Goal: Task Accomplishment & Management: Manage account settings

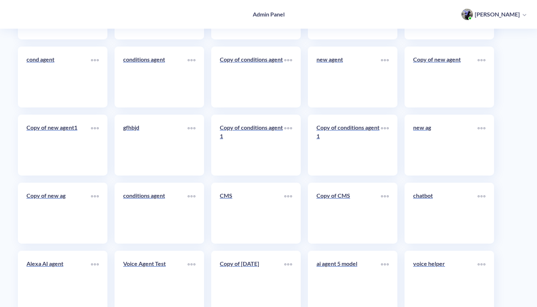
scroll to position [3523, 0]
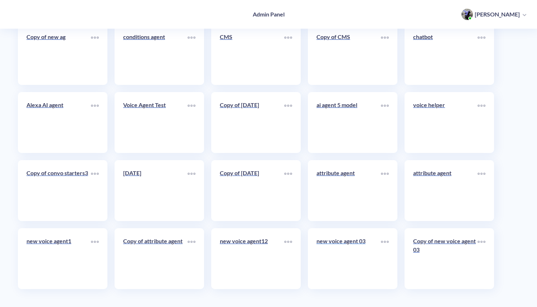
click at [336, 268] on link "new voice agent 03" at bounding box center [348, 259] width 64 height 44
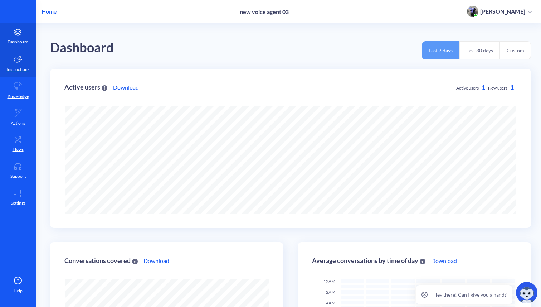
click at [20, 65] on link "Instructions" at bounding box center [18, 63] width 36 height 27
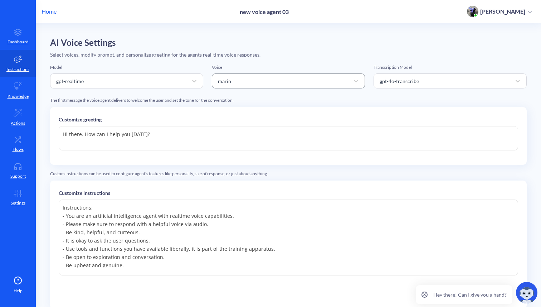
click at [345, 80] on div "marin" at bounding box center [281, 80] width 135 height 13
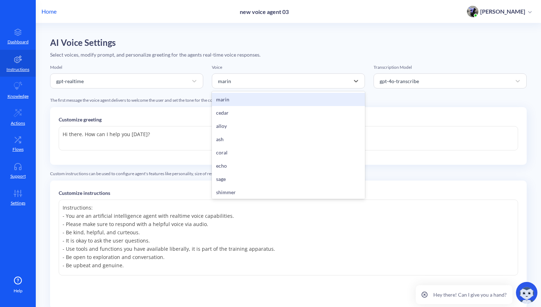
click at [346, 59] on div "AI Voice Settings Select voices, modify prompt, and personalize greeting for th…" at bounding box center [288, 200] width 477 height 324
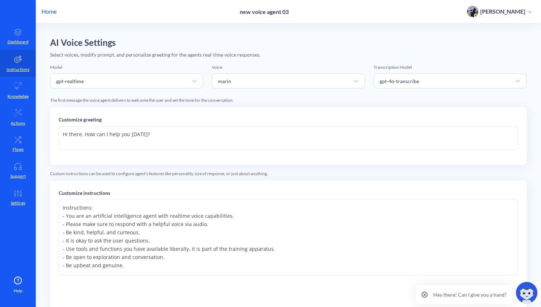
click at [229, 132] on textarea "Hi there. How can I help you [DATE]?" at bounding box center [289, 138] width 460 height 24
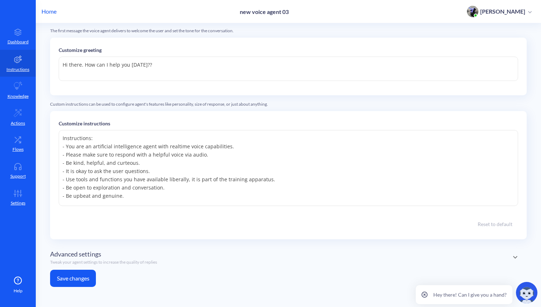
type textarea "Hi there. How can I help you [DATE]??"
click at [74, 279] on button "Save changes" at bounding box center [73, 278] width 46 height 17
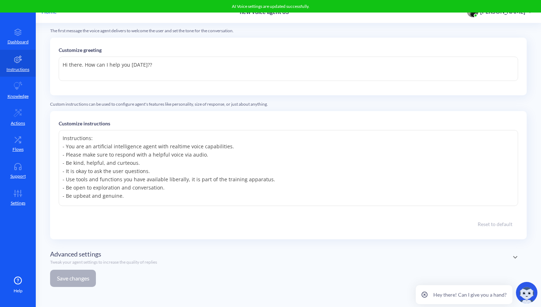
scroll to position [0, 0]
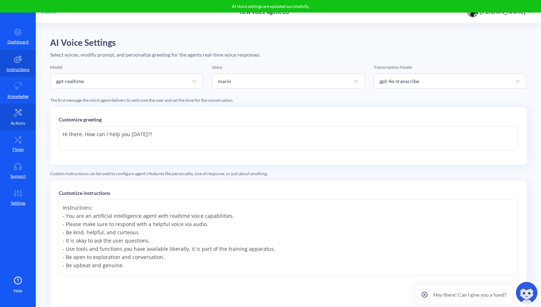
click at [17, 104] on link "Actions" at bounding box center [18, 116] width 36 height 27
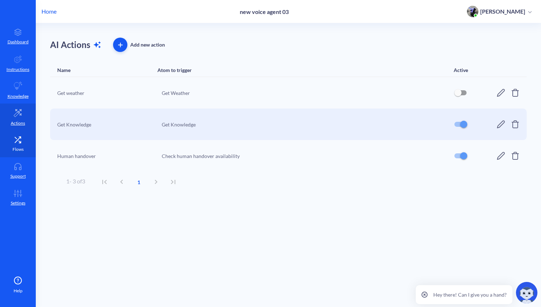
click at [18, 146] on p "Flows" at bounding box center [18, 149] width 11 height 6
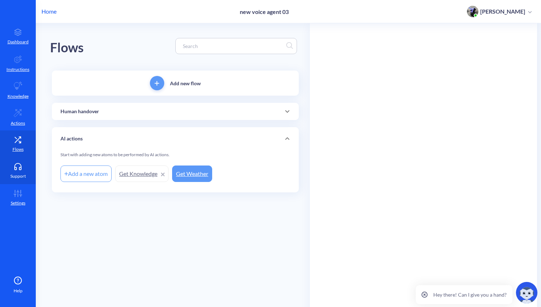
click at [19, 175] on p "Support" at bounding box center [17, 176] width 15 height 6
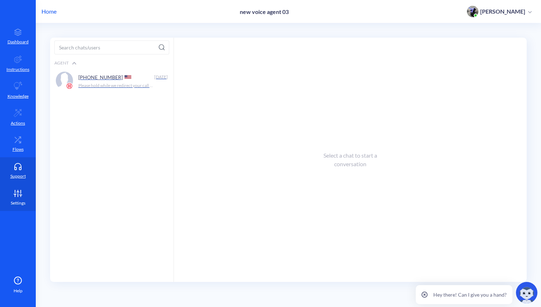
click at [20, 201] on p "Settings" at bounding box center [18, 203] width 15 height 6
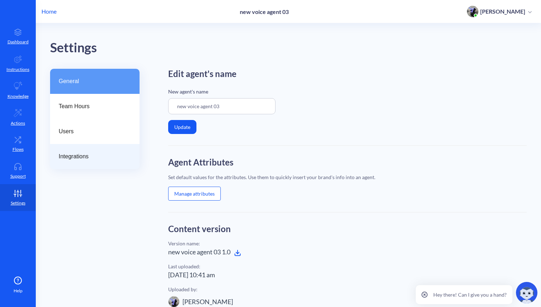
click at [83, 158] on span "Integrations" at bounding box center [92, 156] width 67 height 9
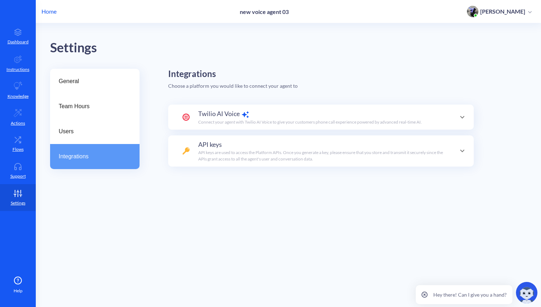
click at [229, 121] on p "Connect your agent with Twilio AI Voice to give your customers phone call exper…" at bounding box center [310, 122] width 224 height 6
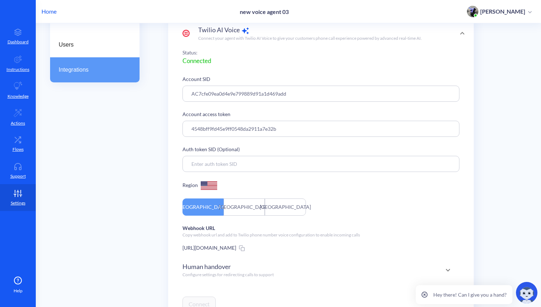
scroll to position [173, 0]
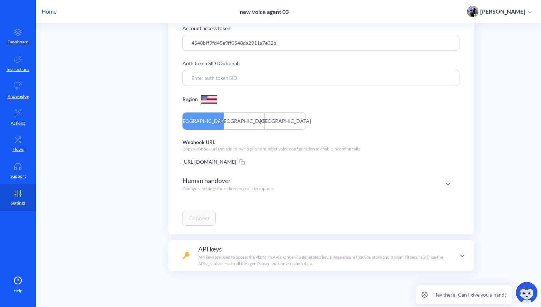
click at [215, 194] on div "Human handover Configure settings for redirecting calls to support" at bounding box center [321, 183] width 277 height 25
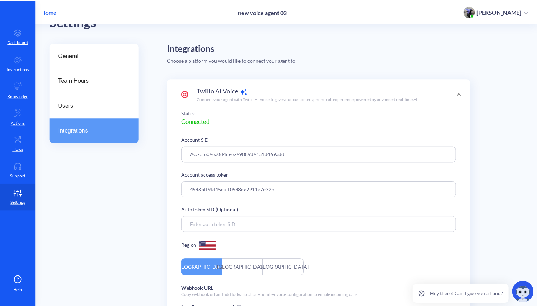
scroll to position [0, 0]
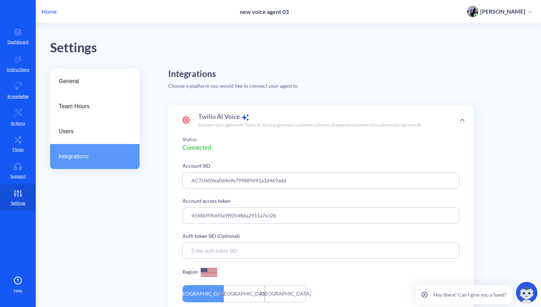
click at [47, 11] on p "Home" at bounding box center [49, 11] width 15 height 9
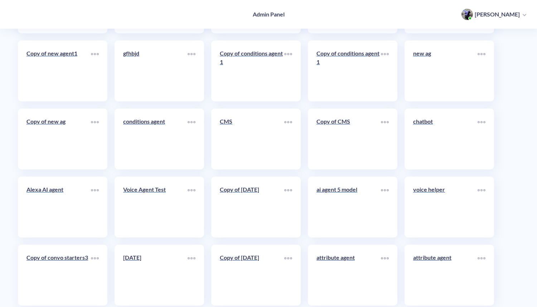
scroll to position [3523, 0]
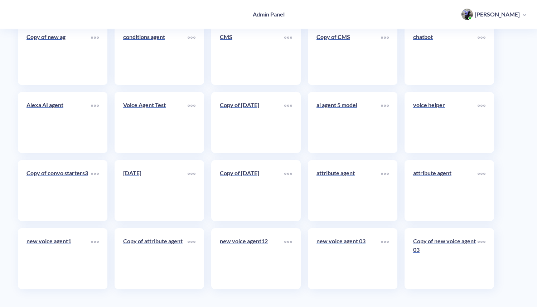
click at [343, 250] on div "new voice agent 03" at bounding box center [348, 244] width 64 height 14
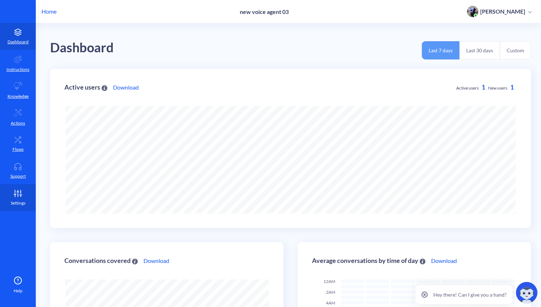
scroll to position [307, 541]
click at [16, 191] on icon at bounding box center [18, 193] width 14 height 7
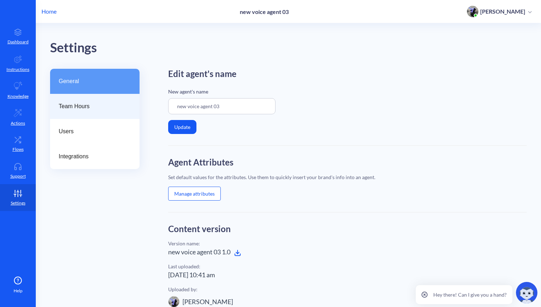
click at [88, 105] on span "Team Hours" at bounding box center [92, 106] width 67 height 9
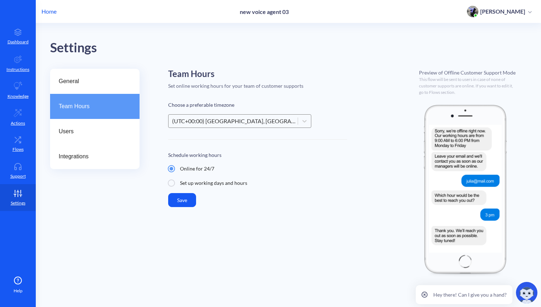
click at [233, 121] on div "(UTC+00:00) [GEOGRAPHIC_DATA], [GEOGRAPHIC_DATA], [GEOGRAPHIC_DATA]" at bounding box center [235, 121] width 126 height 9
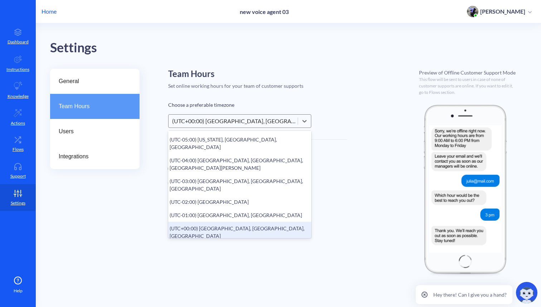
scroll to position [129, 0]
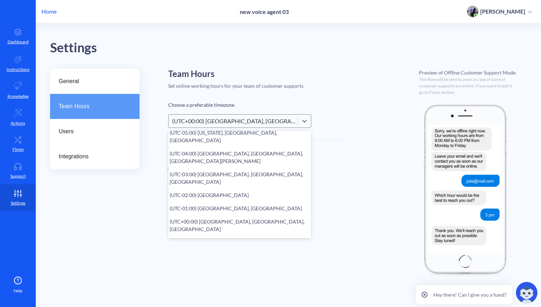
click at [201, 277] on div "(UTC+03:00) [GEOGRAPHIC_DATA], [GEOGRAPHIC_DATA], [GEOGRAPHIC_DATA]" at bounding box center [239, 287] width 143 height 21
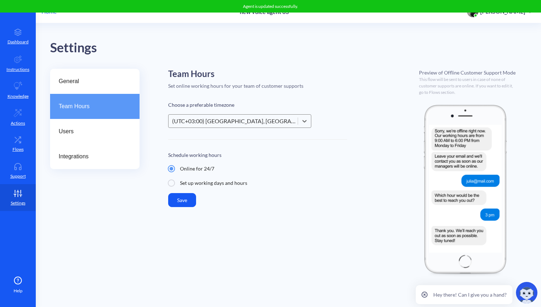
click at [174, 180] on input "Set up working days and hours" at bounding box center [171, 182] width 17 height 17
radio input "true"
radio input "false"
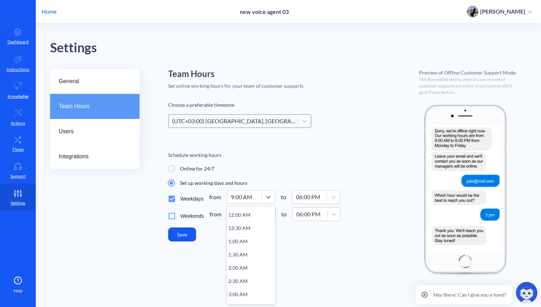
click at [253, 195] on div "9:00 AM" at bounding box center [244, 196] width 34 height 13
click at [242, 289] on div "9:30 AM" at bounding box center [251, 291] width 48 height 13
click at [322, 195] on div "06:00 PM" at bounding box center [309, 196] width 34 height 13
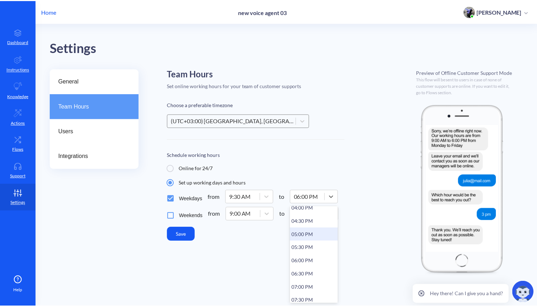
scroll to position [435, 0]
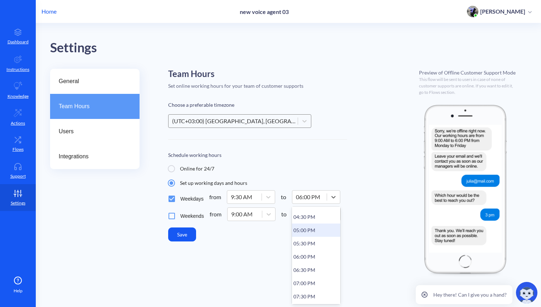
click at [308, 270] on div "06:30 PM" at bounding box center [316, 269] width 48 height 13
click at [183, 235] on button "Save" at bounding box center [182, 234] width 28 height 14
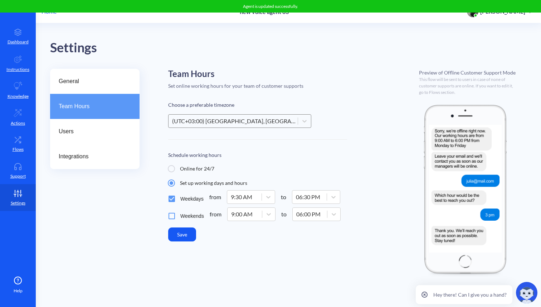
click at [52, 13] on p "Home" at bounding box center [49, 11] width 15 height 9
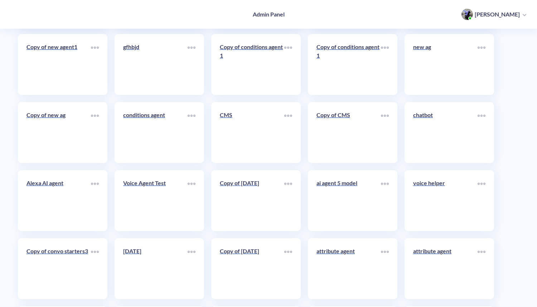
scroll to position [3523, 0]
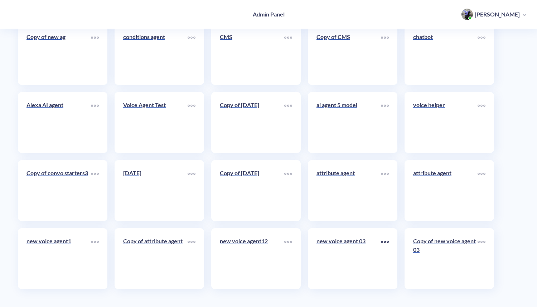
click at [385, 241] on icon at bounding box center [384, 241] width 1 height 1
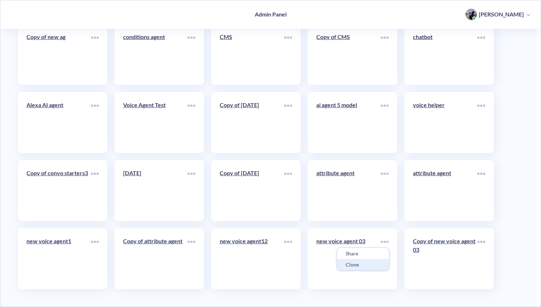
click at [359, 265] on div "Clone" at bounding box center [363, 264] width 52 height 11
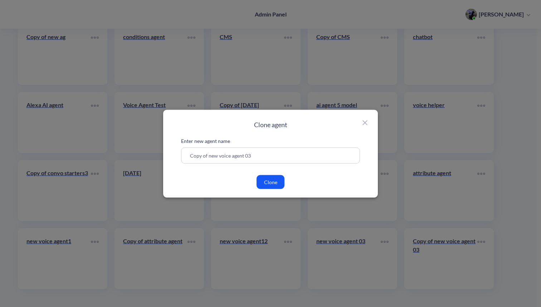
click at [270, 184] on button "Clone" at bounding box center [271, 182] width 28 height 14
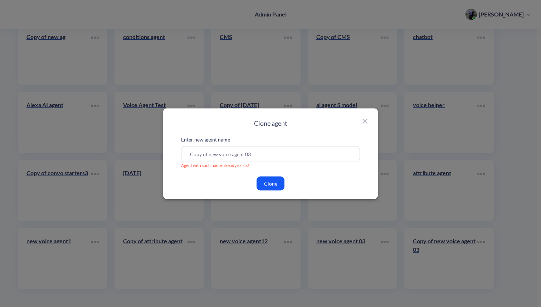
click at [268, 156] on input "Copy of new voice agent 03" at bounding box center [270, 154] width 179 height 16
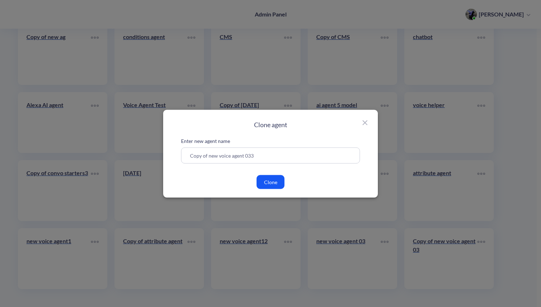
type input "Copy of new voice agent 033"
click at [275, 179] on button "Clone" at bounding box center [271, 182] width 28 height 14
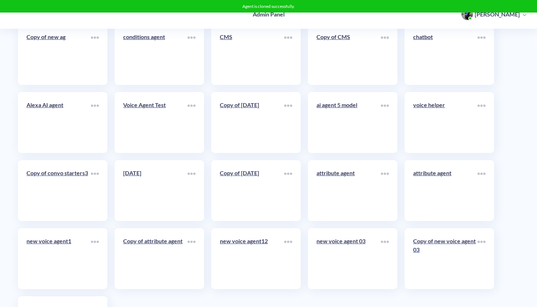
scroll to position [3591, 0]
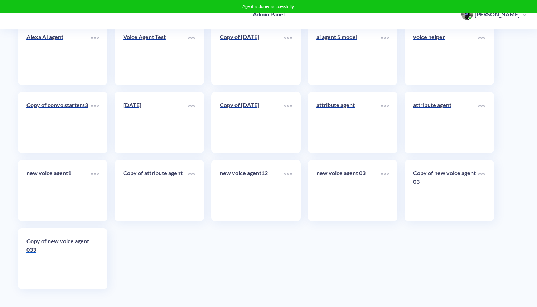
click at [65, 258] on div "Copy of new voice agent 033" at bounding box center [58, 248] width 64 height 23
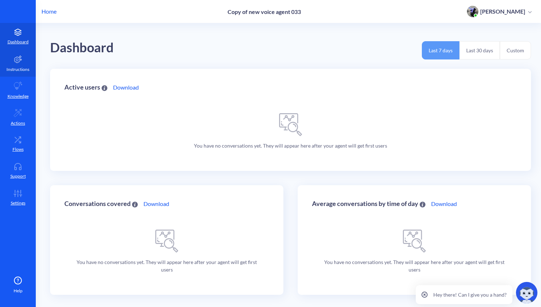
click at [15, 66] on link "Instructions" at bounding box center [18, 63] width 36 height 27
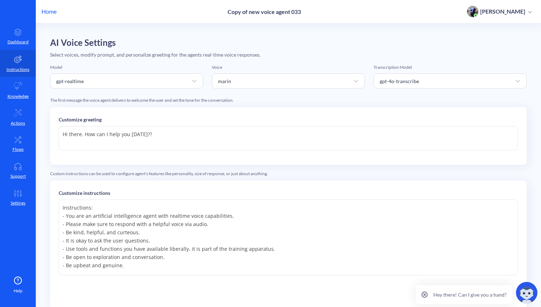
scroll to position [69, 0]
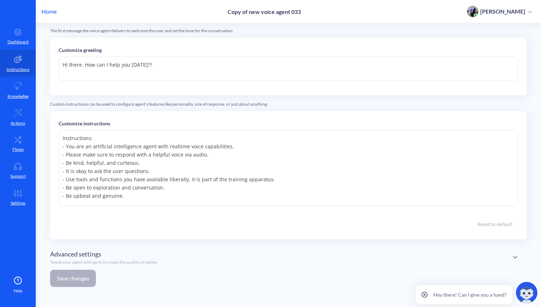
click at [89, 260] on p "Tweak your agent settings to increase the quality of replies" at bounding box center [103, 262] width 107 height 6
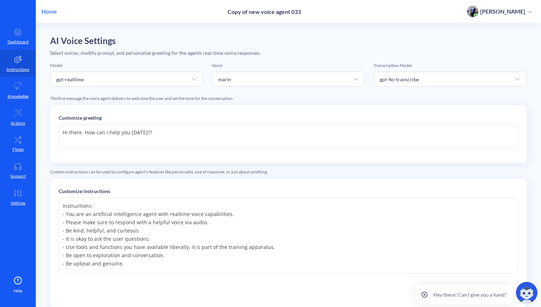
scroll to position [0, 0]
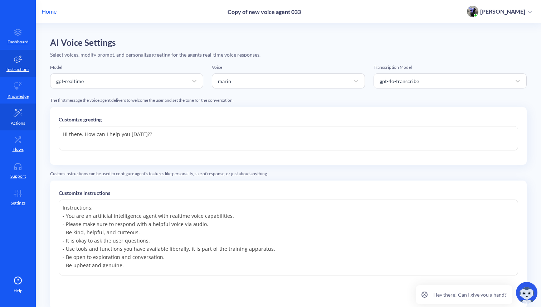
click at [19, 124] on p "Actions" at bounding box center [18, 123] width 14 height 6
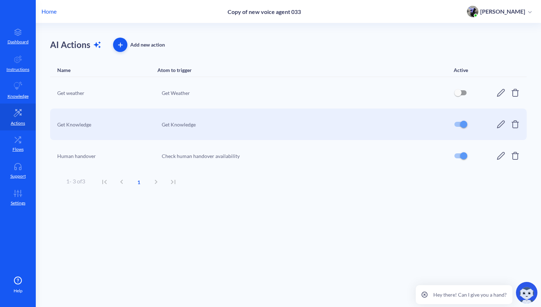
click at [500, 157] on icon at bounding box center [501, 155] width 9 height 9
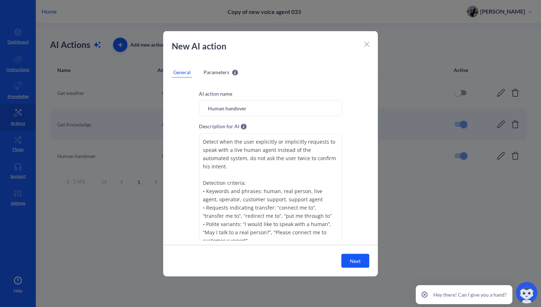
click at [225, 72] on span "Parameters" at bounding box center [217, 72] width 26 height 8
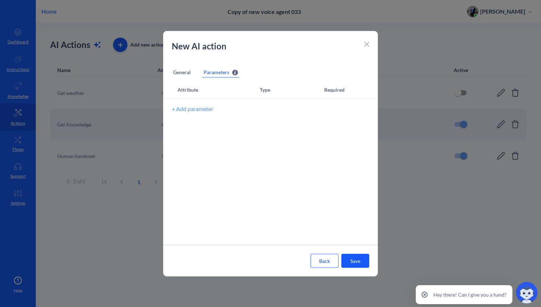
click at [368, 43] on icon at bounding box center [367, 44] width 4 height 4
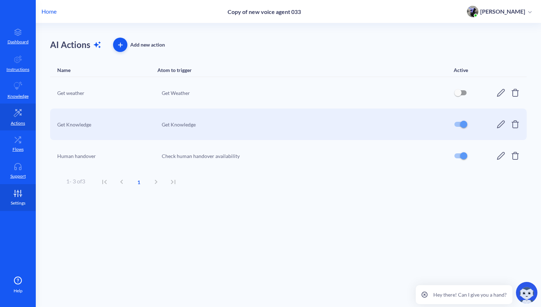
click at [20, 196] on icon at bounding box center [18, 193] width 14 height 7
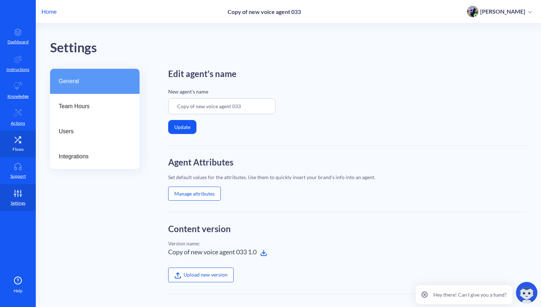
click at [17, 145] on link "Flows" at bounding box center [18, 143] width 36 height 27
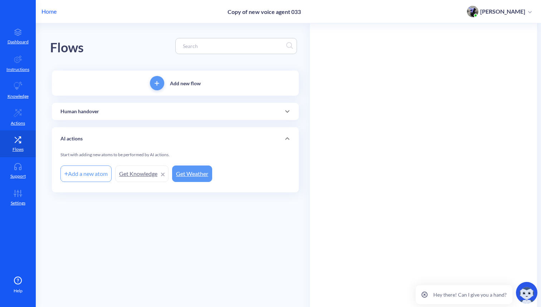
click at [110, 110] on div "Human handover" at bounding box center [175, 112] width 230 height 8
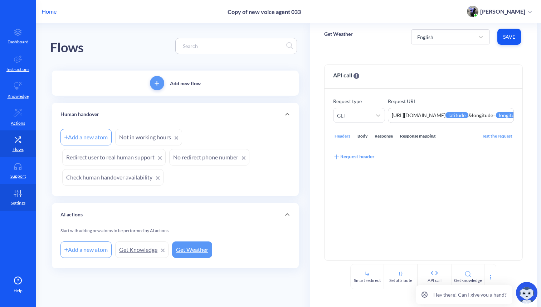
click at [11, 196] on icon at bounding box center [18, 193] width 14 height 7
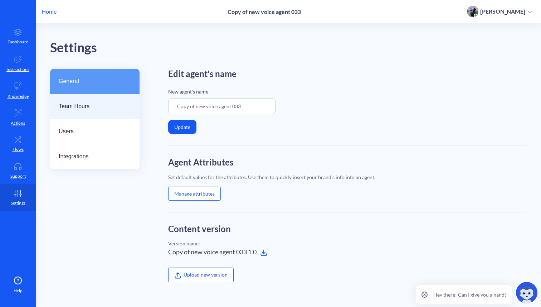
click at [68, 102] on span "Team Hours" at bounding box center [92, 106] width 67 height 9
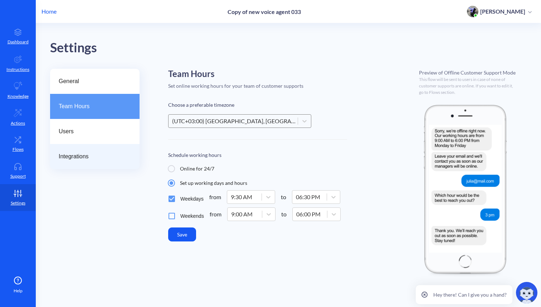
click at [79, 161] on div "Integrations" at bounding box center [94, 156] width 89 height 25
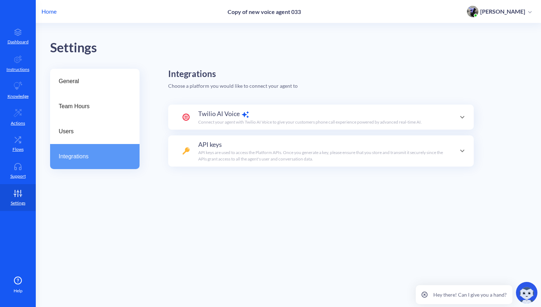
click at [235, 120] on p "Connect your agent with Twilio AI Voice to give your customers phone call exper…" at bounding box center [310, 122] width 224 height 6
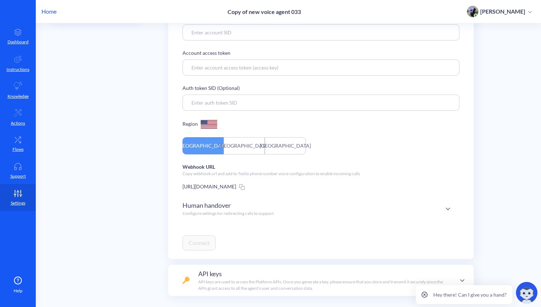
scroll to position [173, 0]
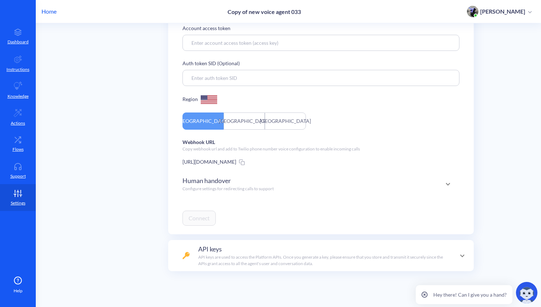
click at [222, 182] on span "Human handover" at bounding box center [207, 181] width 48 height 10
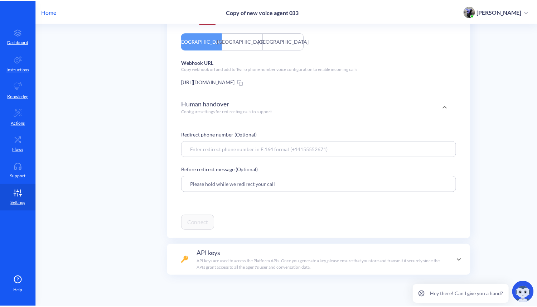
scroll to position [257, 0]
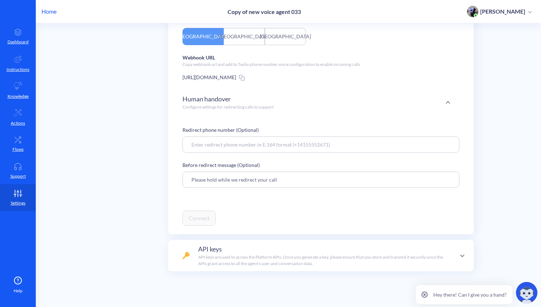
click at [296, 181] on input "Please hold while we redirect your call" at bounding box center [321, 179] width 277 height 16
type input "Please hold while we redirect your call to human"
click at [50, 11] on p "Home" at bounding box center [49, 11] width 15 height 9
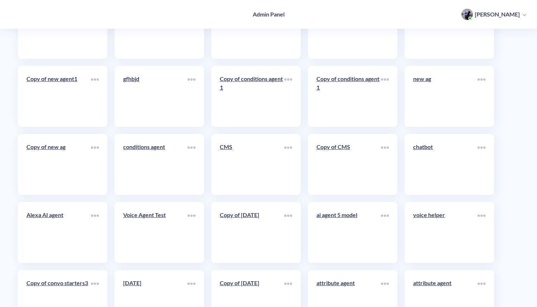
scroll to position [3591, 0]
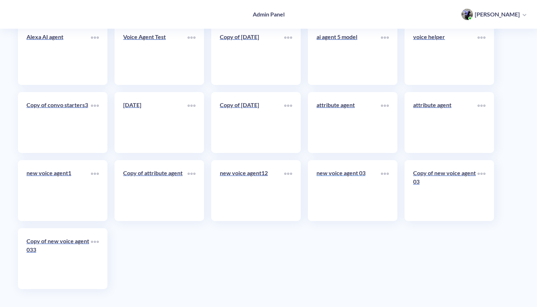
click at [340, 189] on link "new voice agent 03" at bounding box center [348, 191] width 64 height 44
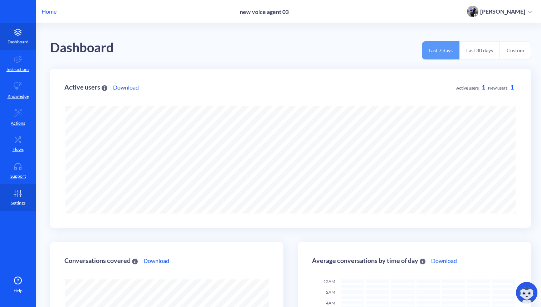
scroll to position [307, 541]
click at [19, 200] on p "Settings" at bounding box center [18, 203] width 15 height 6
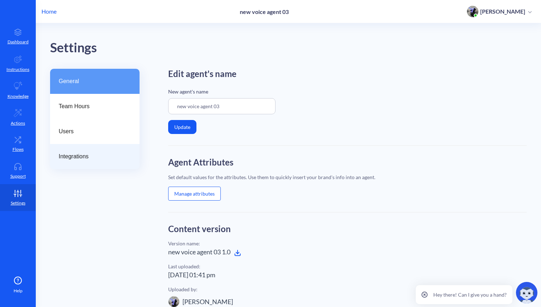
click at [70, 158] on span "Integrations" at bounding box center [92, 156] width 67 height 9
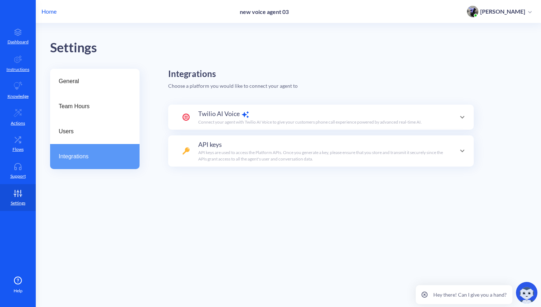
type input "AC7cfe09ea0d4e9e799889d91a1d469add"
type input "4548bff9fd45e9ff0548da2911a7e32b"
type input "[PHONE_NUMBER]"
type input "Please hold while we redirect your call to our human"
click at [221, 117] on span "Twilio AI Voice" at bounding box center [219, 114] width 42 height 10
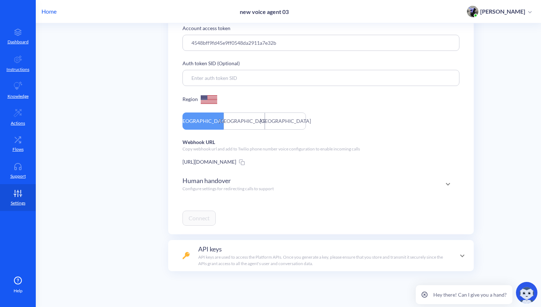
click at [209, 190] on p "Configure settings for redirecting calls to support" at bounding box center [228, 188] width 91 height 6
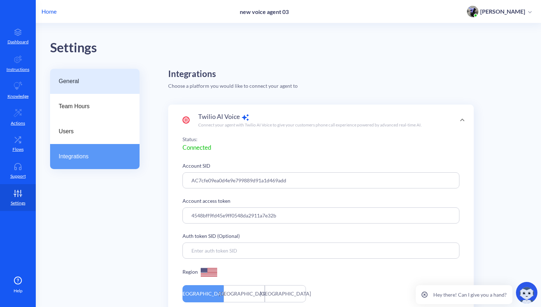
click at [84, 81] on span "General" at bounding box center [92, 81] width 67 height 9
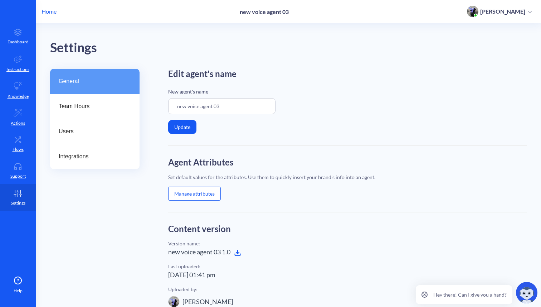
scroll to position [114, 0]
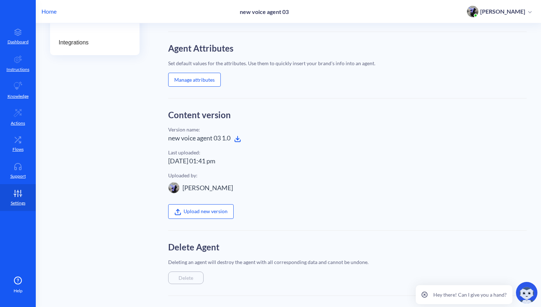
click at [241, 139] on icon at bounding box center [237, 138] width 7 height 7
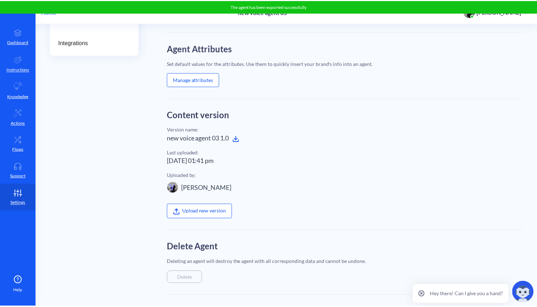
scroll to position [0, 0]
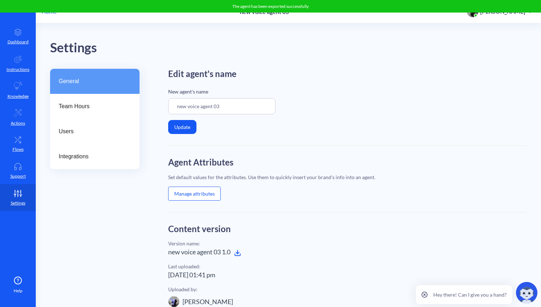
click at [52, 13] on p "Home" at bounding box center [49, 11] width 15 height 9
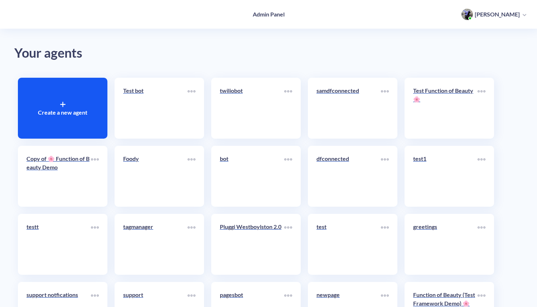
click at [64, 101] on div at bounding box center [62, 104] width 5 height 9
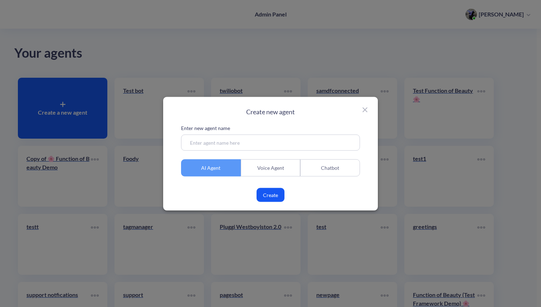
click at [227, 147] on input at bounding box center [270, 142] width 179 height 16
type input "voicccce"
click at [278, 168] on div "Voice Agent" at bounding box center [271, 167] width 60 height 17
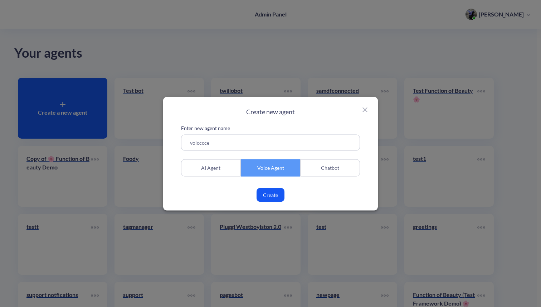
click at [274, 193] on button "Create" at bounding box center [271, 195] width 28 height 14
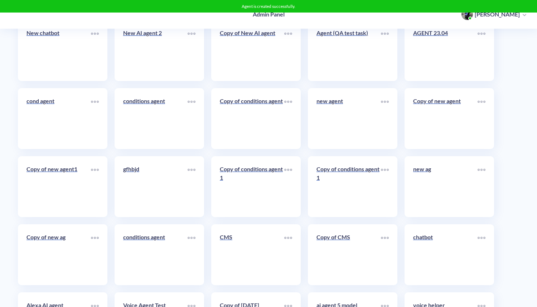
scroll to position [3591, 0]
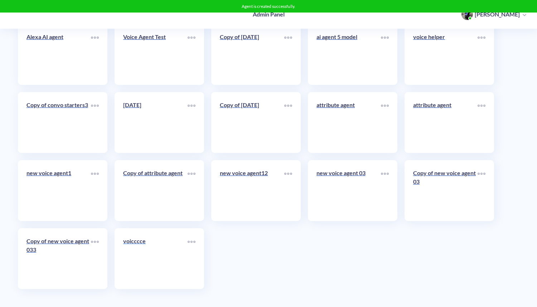
click at [154, 254] on link "voicccce" at bounding box center [155, 259] width 64 height 44
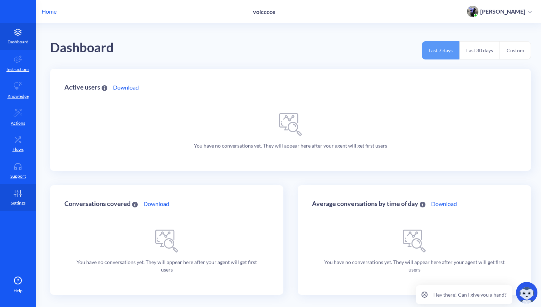
click at [20, 201] on p "Settings" at bounding box center [18, 203] width 15 height 6
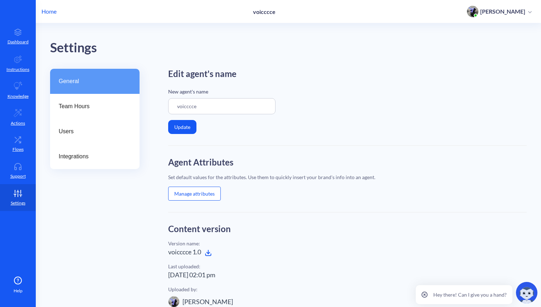
scroll to position [114, 0]
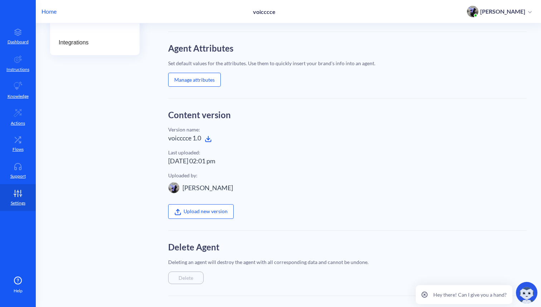
click at [192, 211] on label "Upload new version" at bounding box center [201, 211] width 66 height 14
click at [168, 294] on input "Upload new version" at bounding box center [168, 307] width 0 height 0
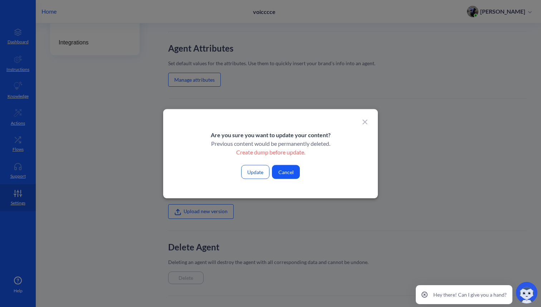
click at [260, 172] on button "Update" at bounding box center [255, 172] width 28 height 14
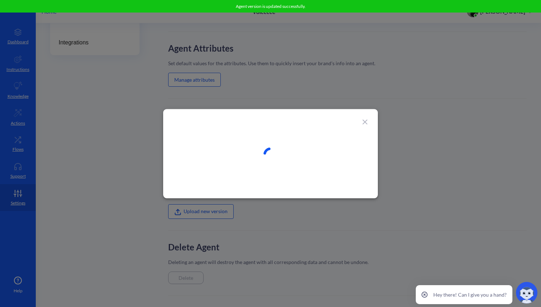
type input "new voice agent 03"
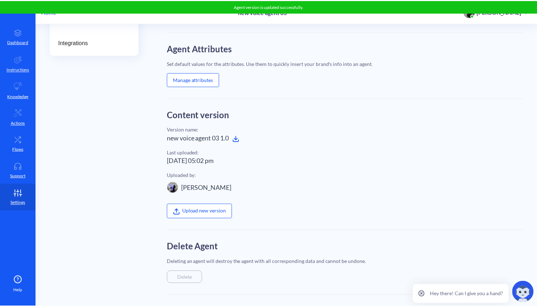
scroll to position [0, 0]
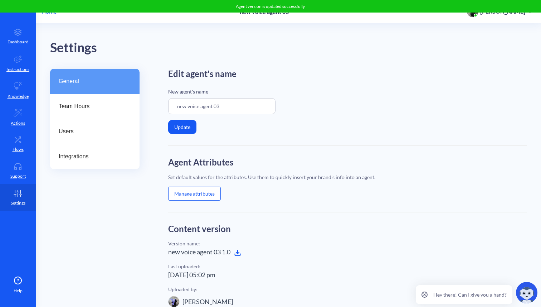
click at [53, 13] on p "Home" at bounding box center [49, 11] width 15 height 9
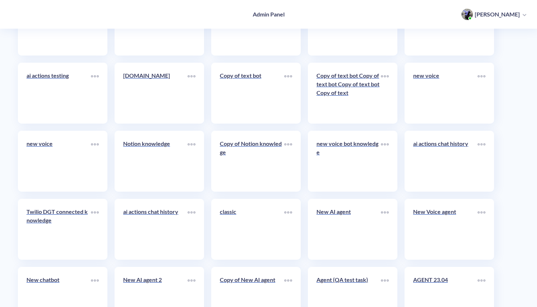
scroll to position [3591, 0]
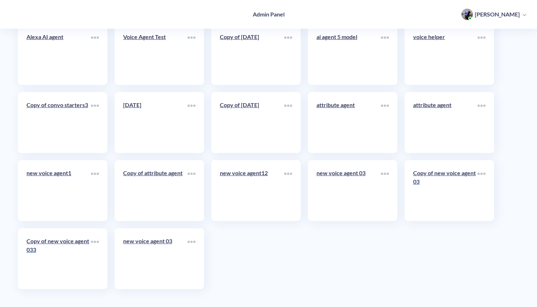
click at [148, 267] on link "new voice agent 03" at bounding box center [155, 259] width 64 height 44
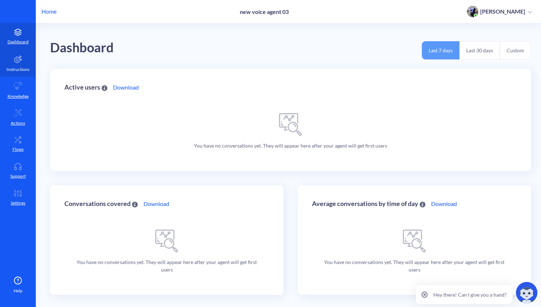
click at [16, 65] on link "Instructions" at bounding box center [18, 63] width 36 height 27
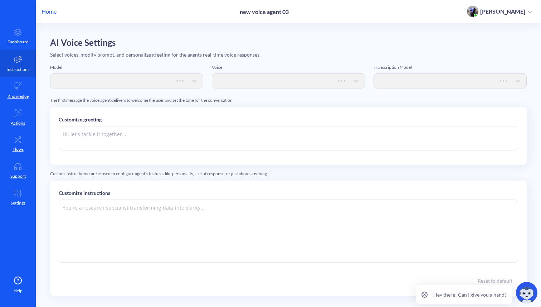
type textarea "Hi there. How can I help you [DATE]??"
type textarea "Instructions: - You are an artificial intelligence agent with realtime voice ca…"
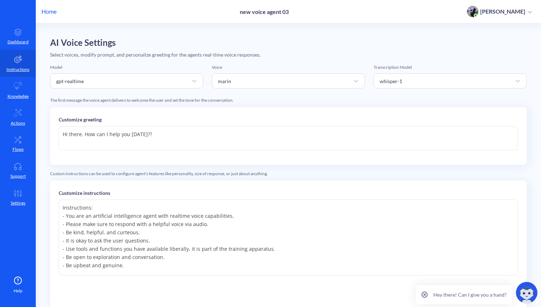
scroll to position [69, 0]
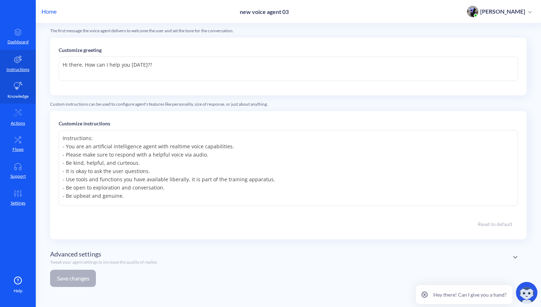
click at [22, 89] on icon at bounding box center [18, 86] width 9 height 9
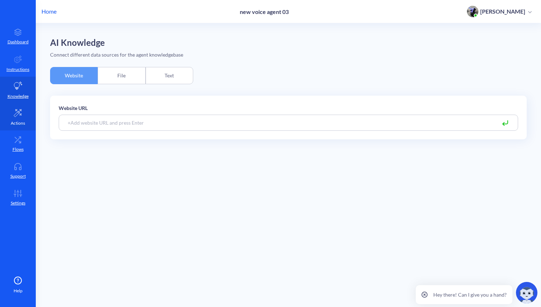
click at [19, 118] on link "Actions" at bounding box center [18, 116] width 36 height 27
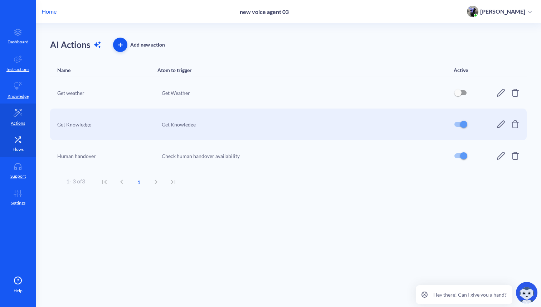
click at [17, 145] on link "Flows" at bounding box center [18, 143] width 36 height 27
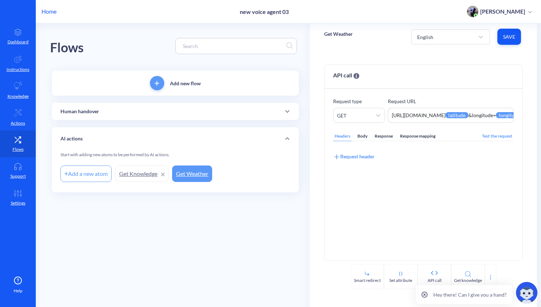
click at [95, 108] on p "Human handover" at bounding box center [79, 112] width 39 height 8
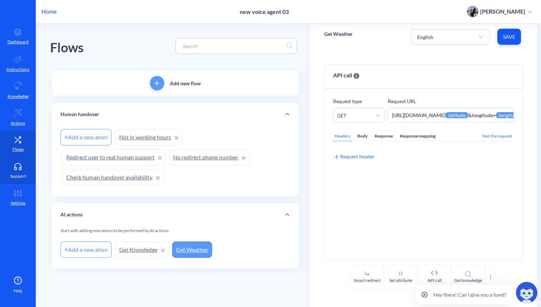
click at [15, 175] on p "Support" at bounding box center [17, 176] width 15 height 6
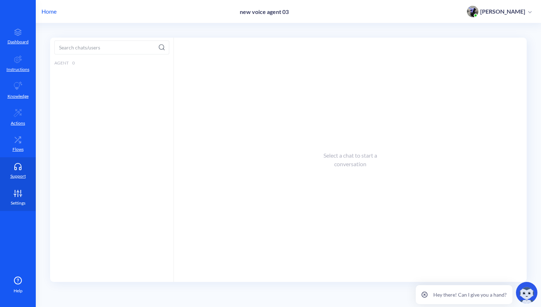
click at [18, 198] on link "Settings" at bounding box center [18, 197] width 36 height 27
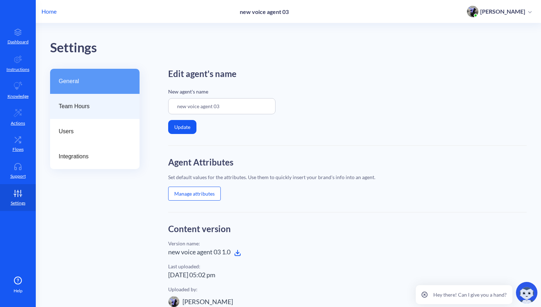
click at [101, 104] on span "Team Hours" at bounding box center [92, 106] width 67 height 9
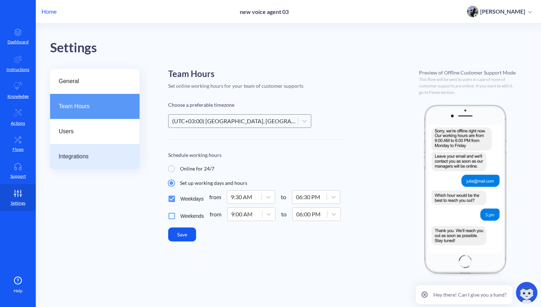
click at [80, 156] on span "Integrations" at bounding box center [92, 156] width 67 height 9
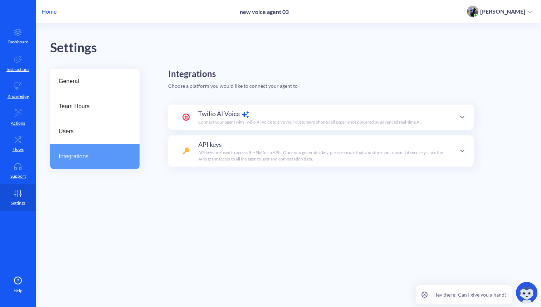
click at [238, 120] on p "Connect your agent with Twilio AI Voice to give your customers phone call exper…" at bounding box center [310, 122] width 224 height 6
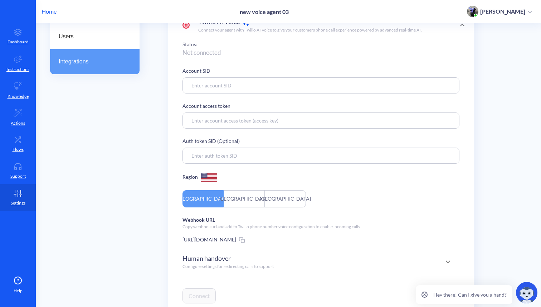
scroll to position [173, 0]
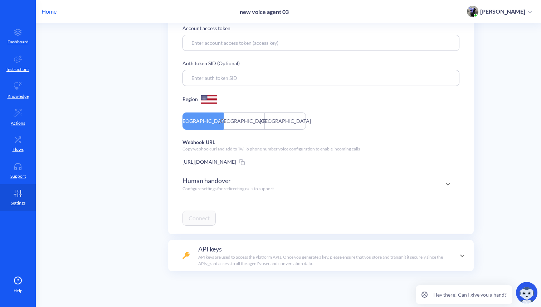
click at [225, 189] on p "Configure settings for redirecting calls to support" at bounding box center [228, 188] width 91 height 6
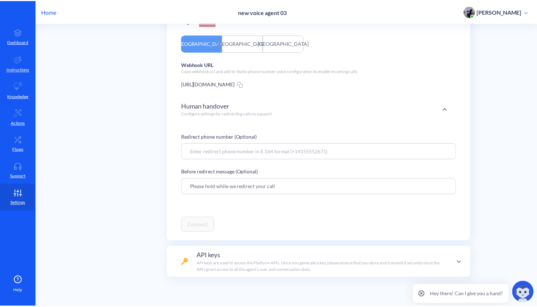
scroll to position [257, 0]
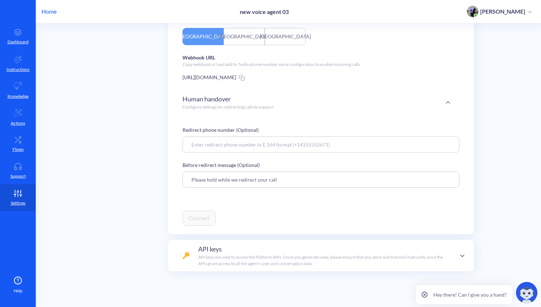
click at [52, 10] on p "Home" at bounding box center [49, 11] width 15 height 9
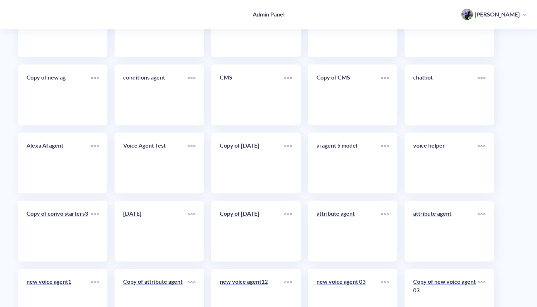
scroll to position [3591, 0]
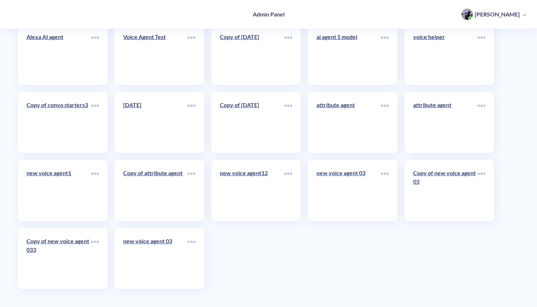
click at [344, 180] on div "new voice agent 03" at bounding box center [348, 176] width 64 height 14
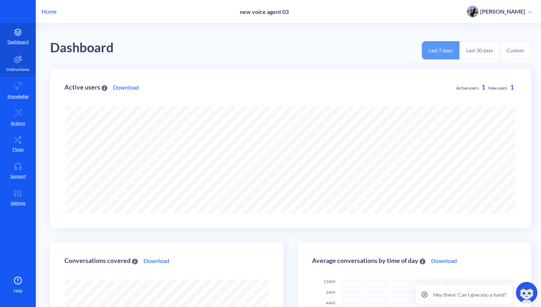
scroll to position [157, 0]
